Goal: Book appointment/travel/reservation

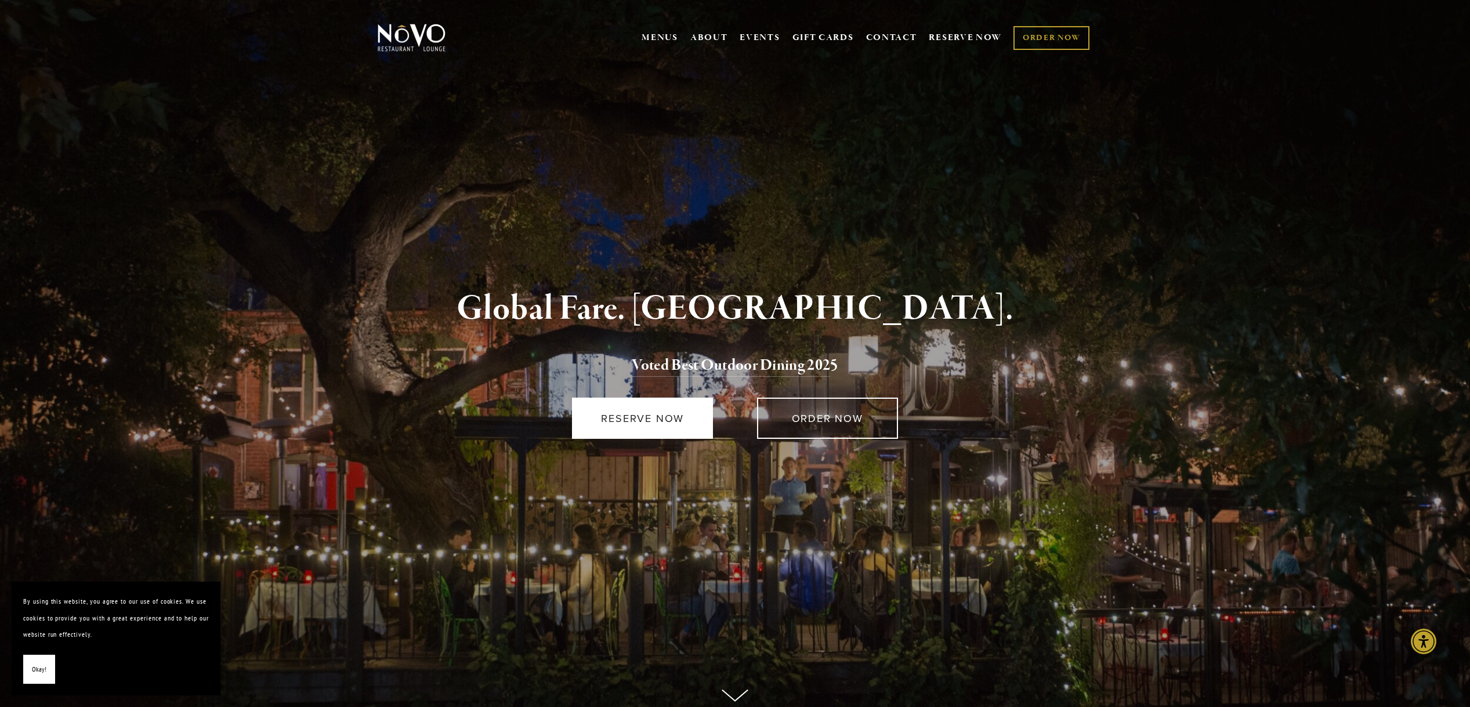
click at [640, 407] on link "RESERVE NOW" at bounding box center [642, 417] width 141 height 41
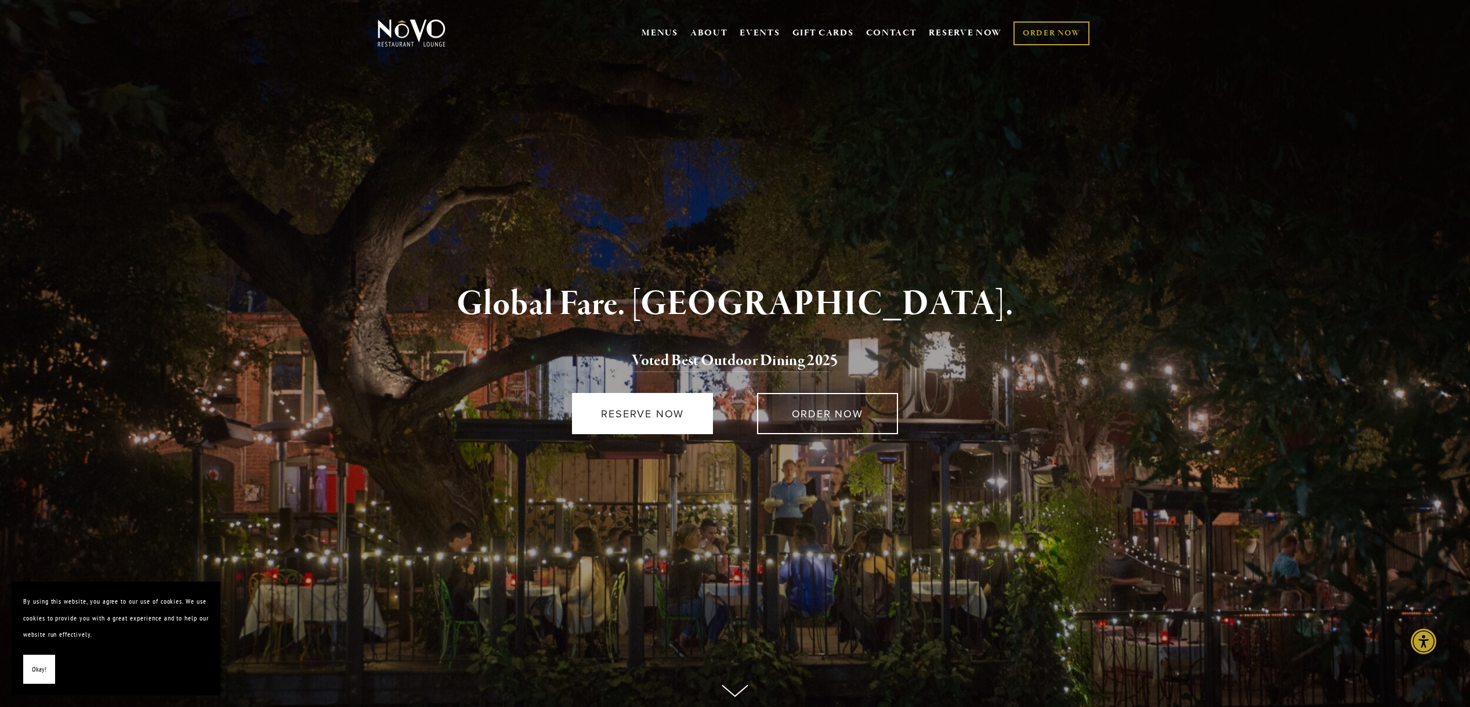
scroll to position [10, 0]
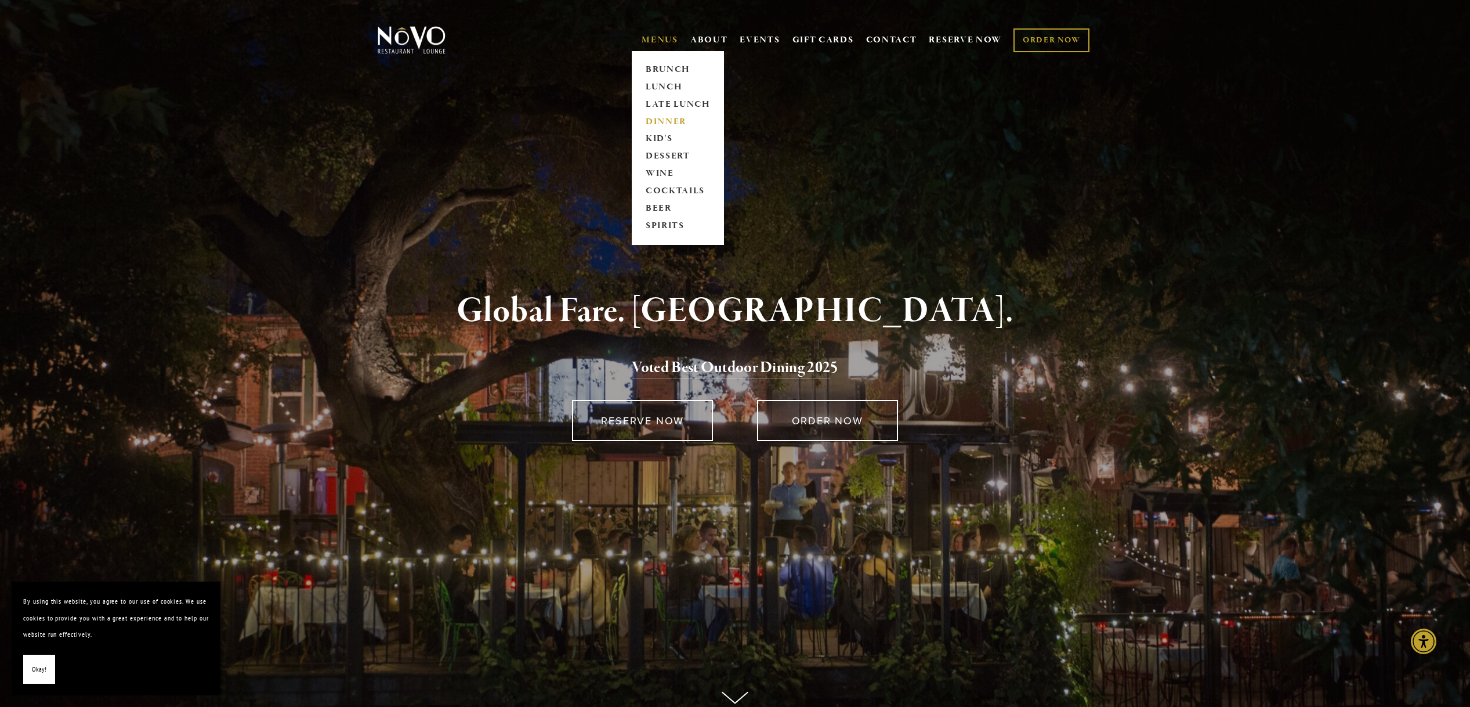
click at [663, 120] on link "DINNER" at bounding box center [678, 121] width 73 height 17
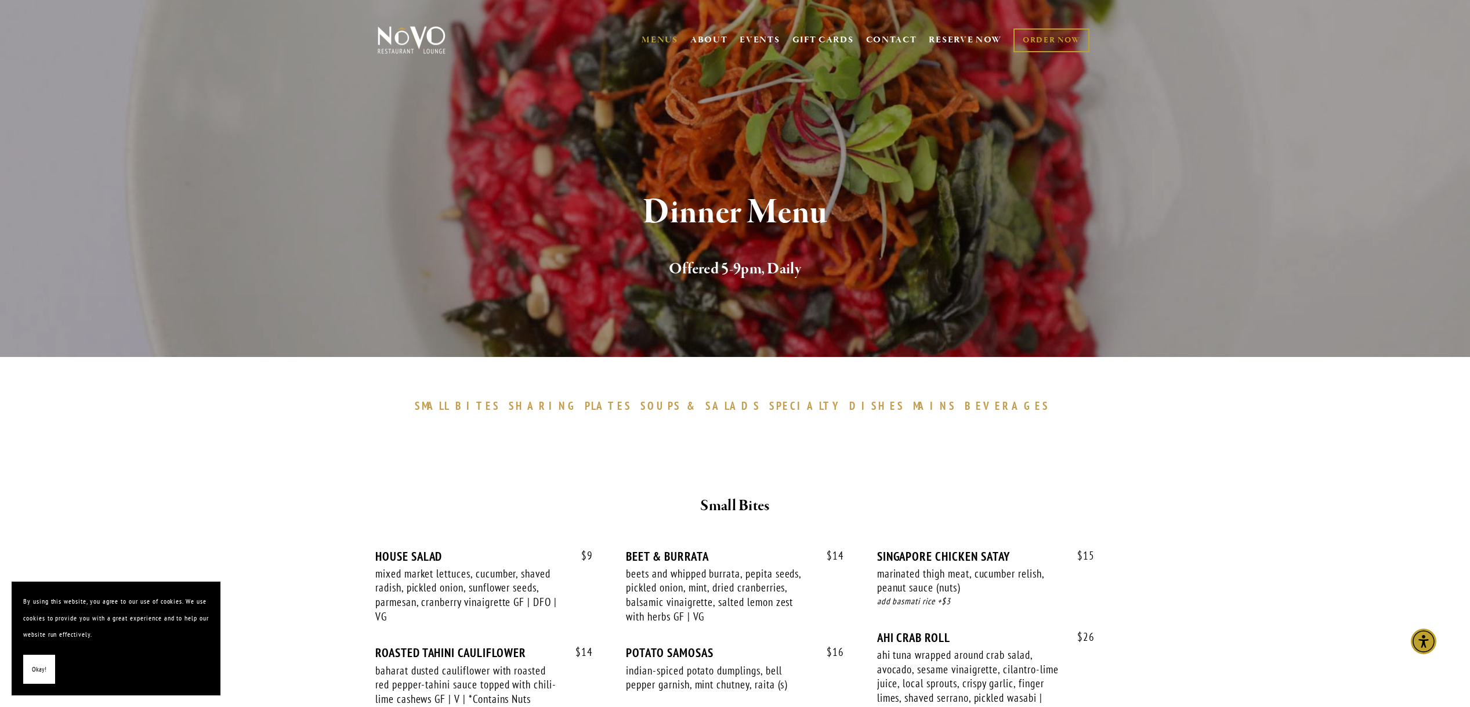
click at [965, 403] on span "BEVERAGES" at bounding box center [1007, 406] width 85 height 14
